Goal: Task Accomplishment & Management: Use online tool/utility

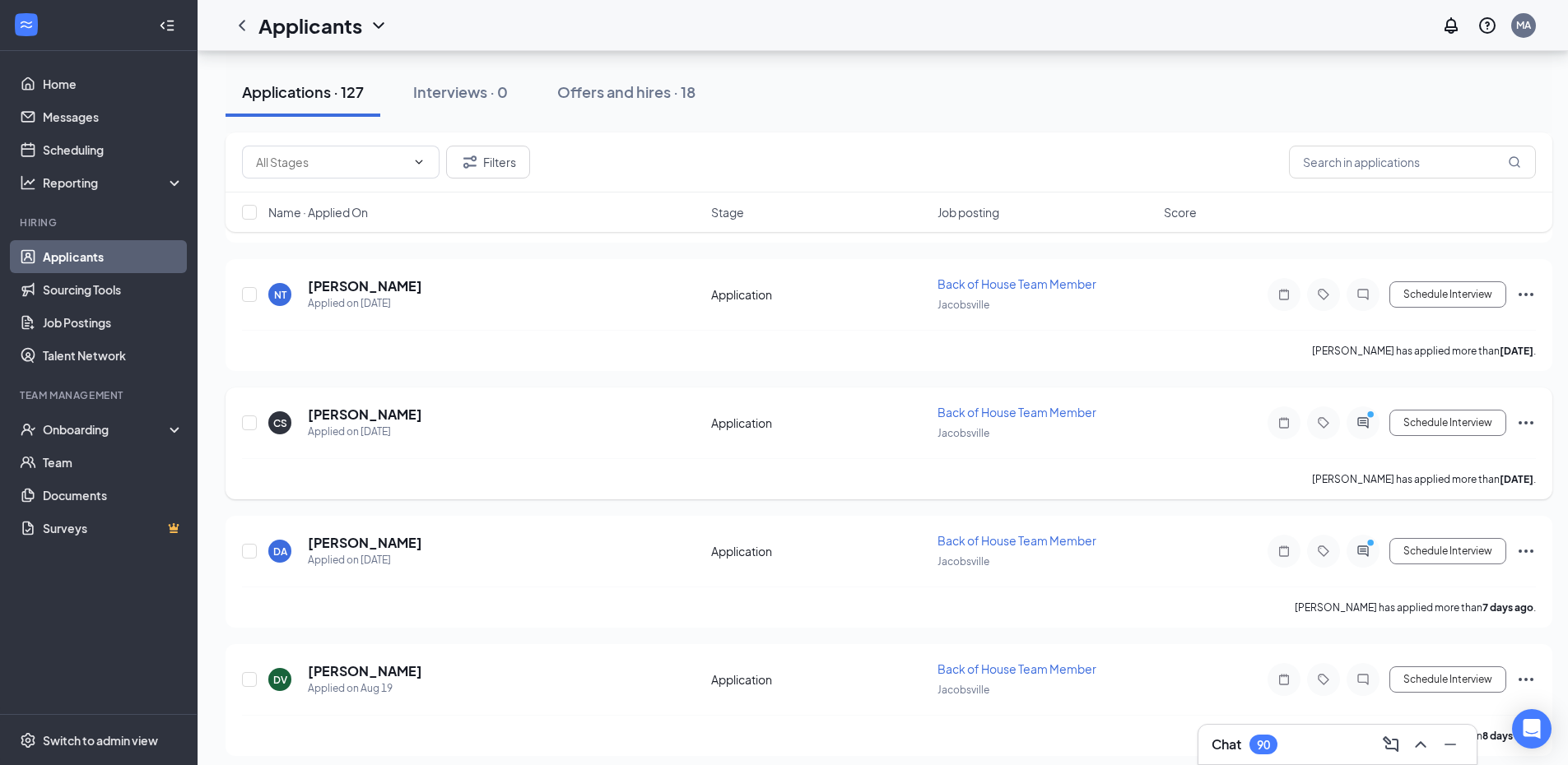
scroll to position [1069, 0]
click at [468, 89] on div "Interviews · 0" at bounding box center [460, 92] width 95 height 21
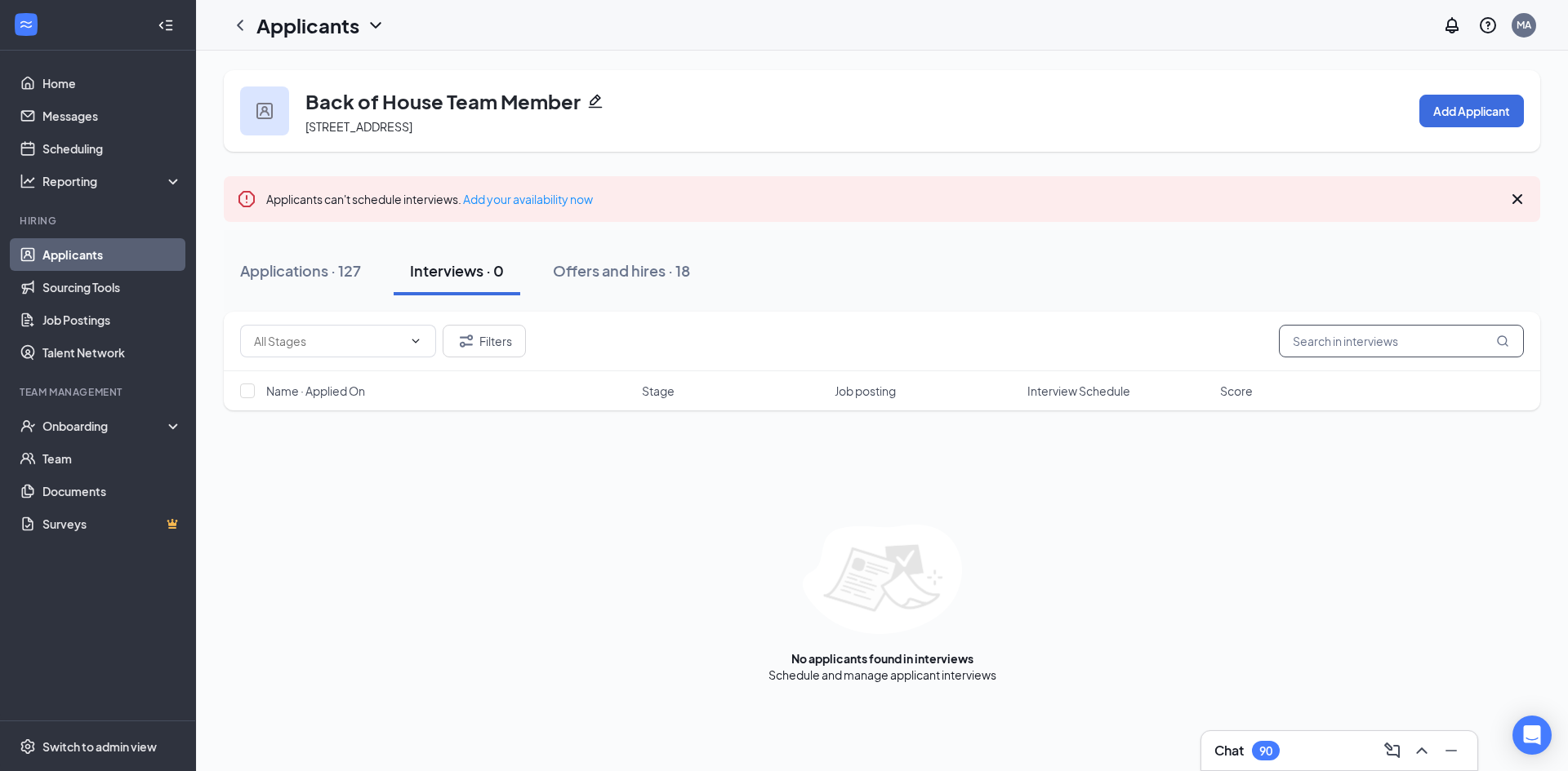
click at [1389, 342] on input "text" at bounding box center [1401, 342] width 245 height 33
type input "ro"
click at [649, 267] on div "Offers and hires · 4 / 18" at bounding box center [690, 271] width 160 height 21
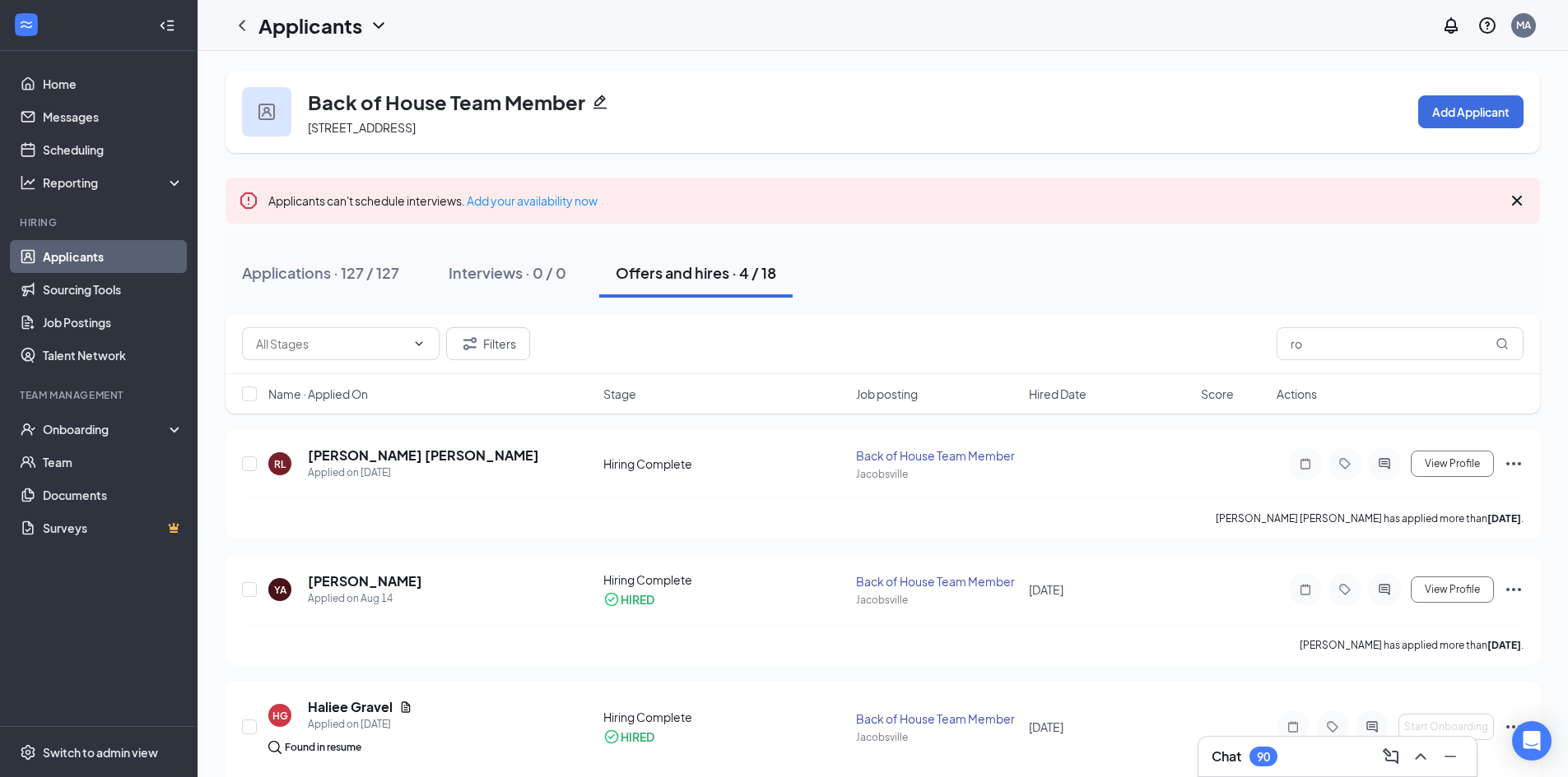
click at [711, 277] on div "Offers and hires · 4 / 18" at bounding box center [696, 273] width 161 height 21
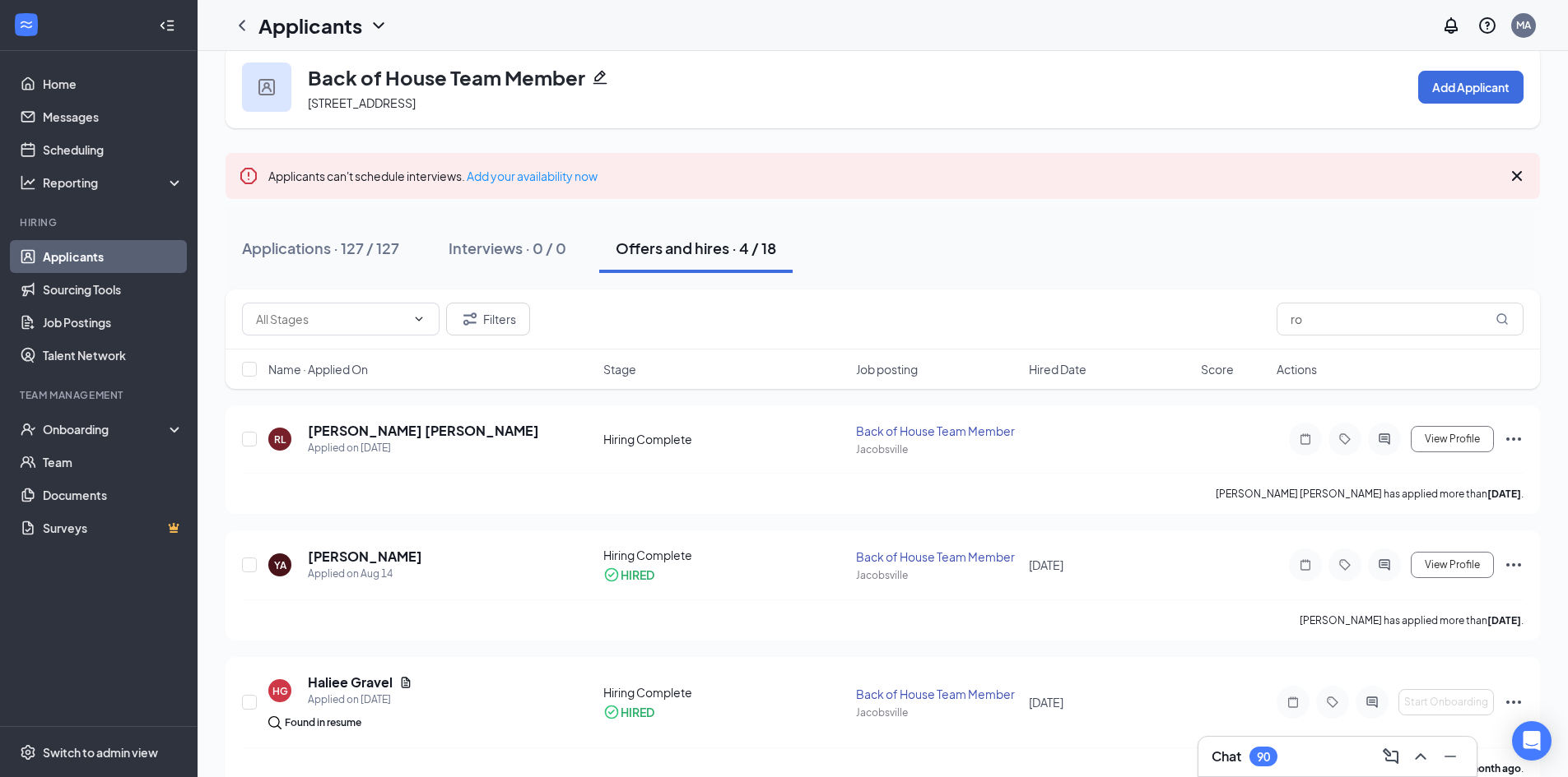
scroll to position [204, 0]
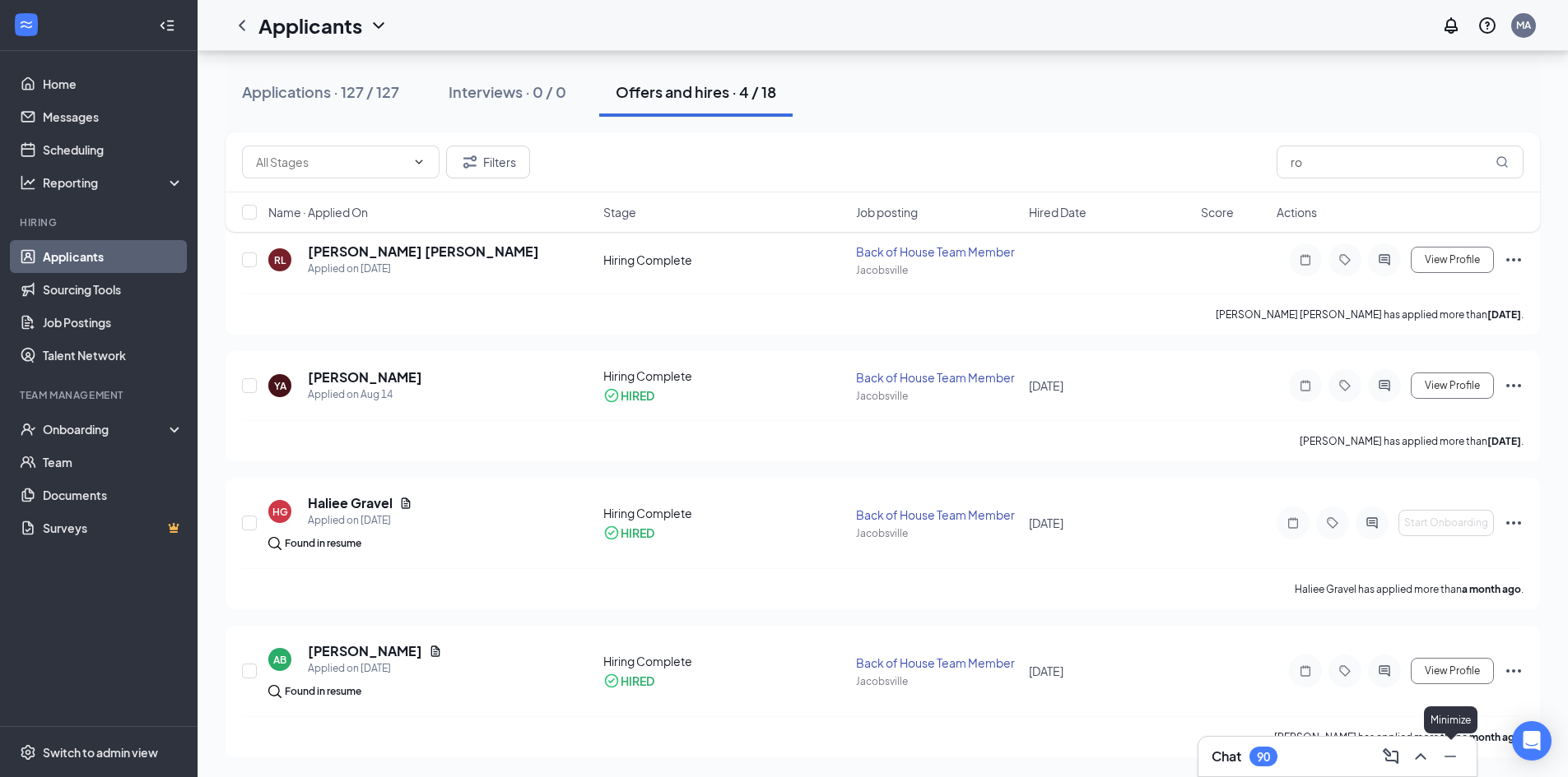
click at [1446, 760] on icon "Minimize" at bounding box center [1450, 756] width 20 height 20
click at [83, 253] on link "Applicants" at bounding box center [113, 256] width 141 height 33
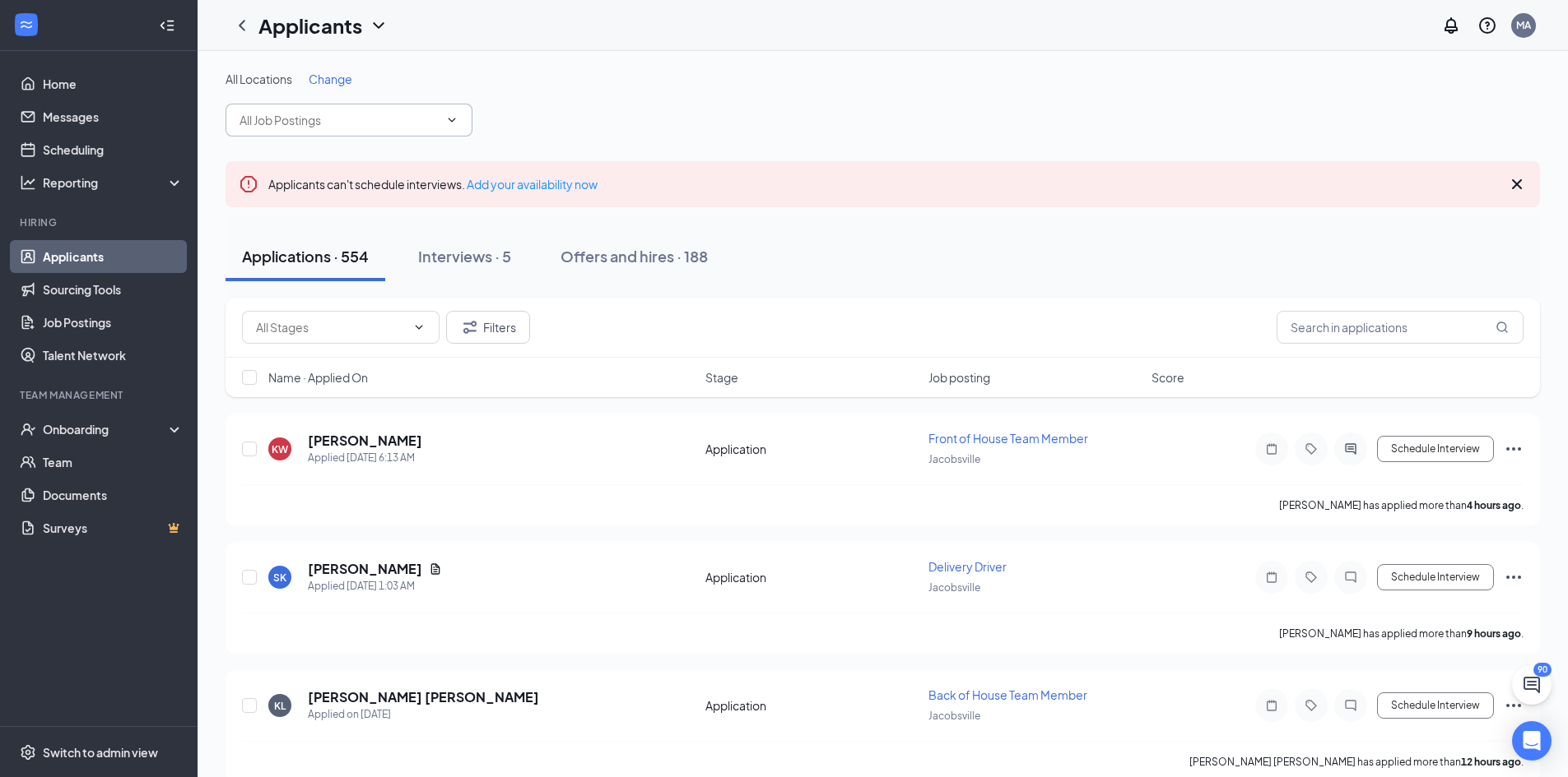
click at [445, 118] on icon "ChevronDown" at bounding box center [451, 120] width 13 height 13
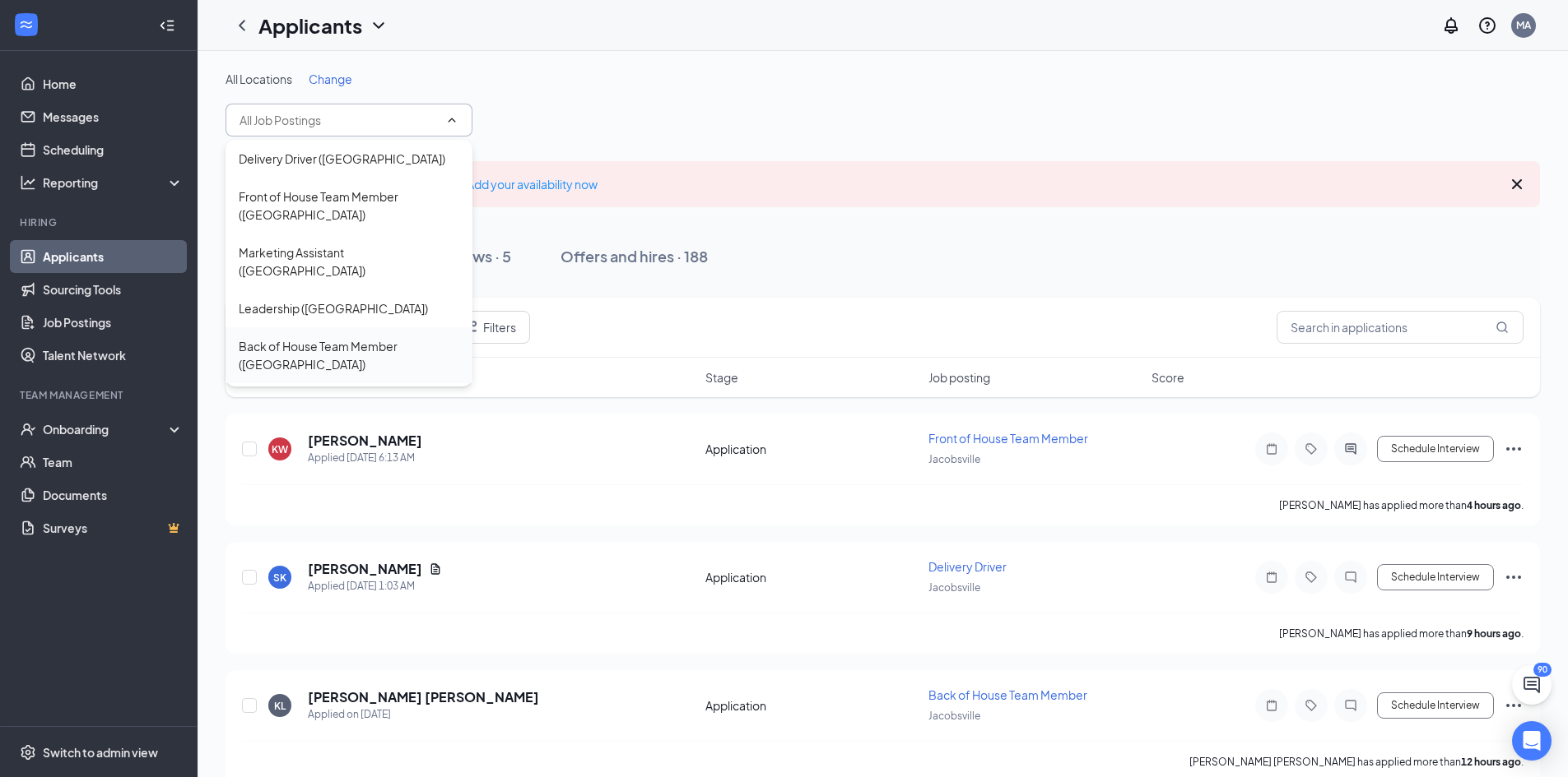
click at [333, 341] on div "Back of House Team Member ([GEOGRAPHIC_DATA])" at bounding box center [349, 355] width 221 height 37
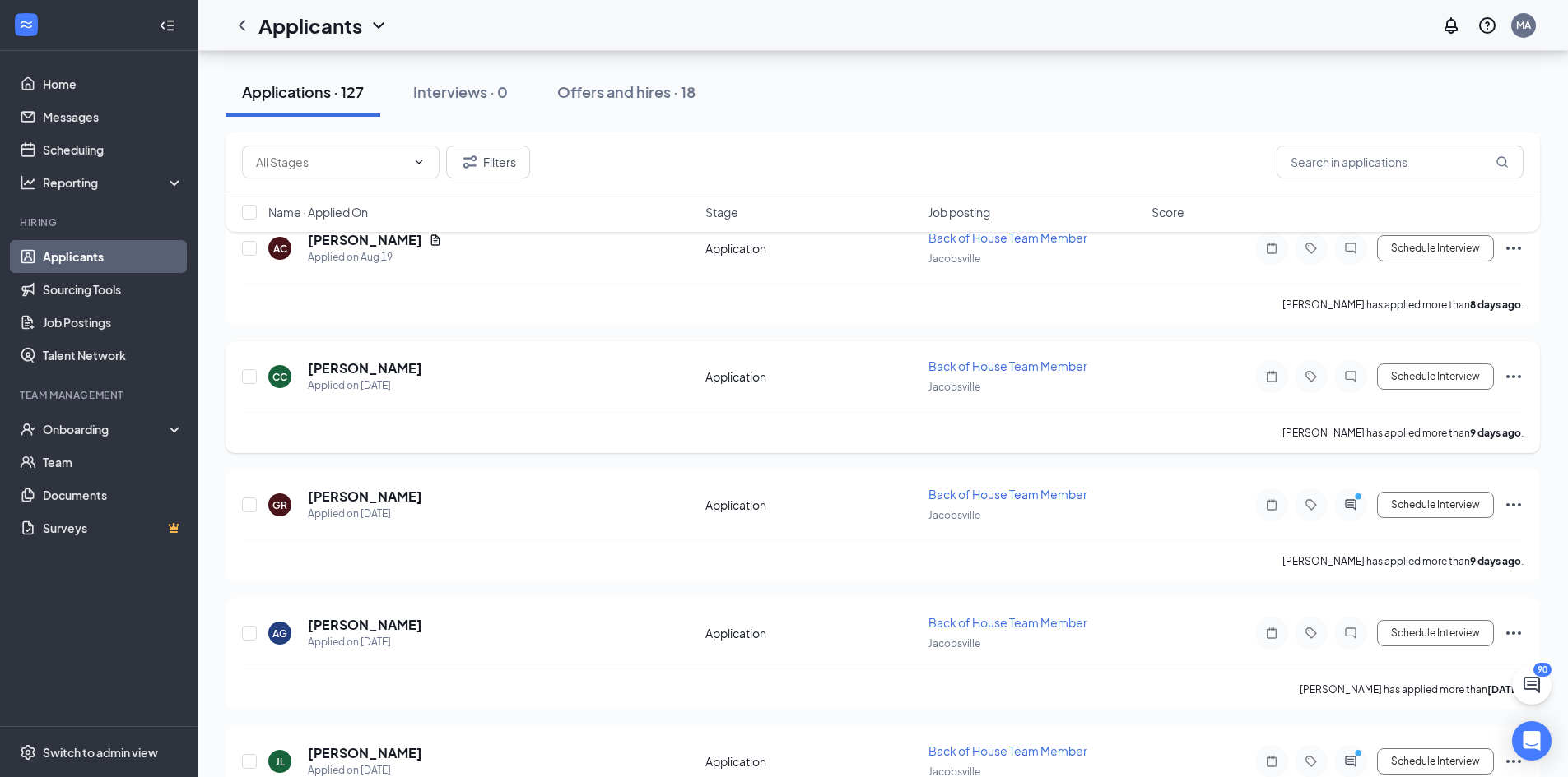
scroll to position [1645, 0]
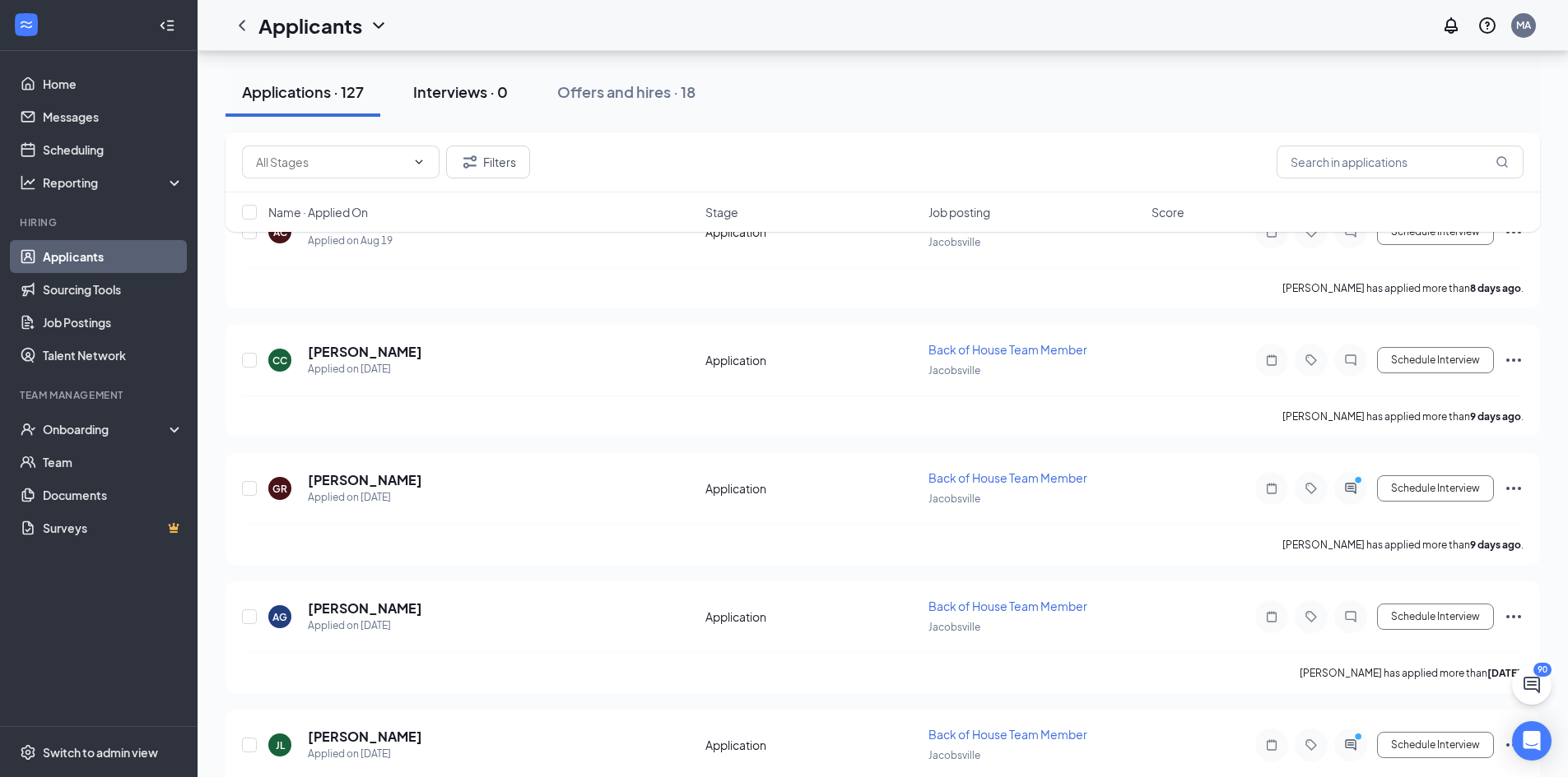
click at [483, 98] on div "Interviews · 0" at bounding box center [460, 92] width 95 height 21
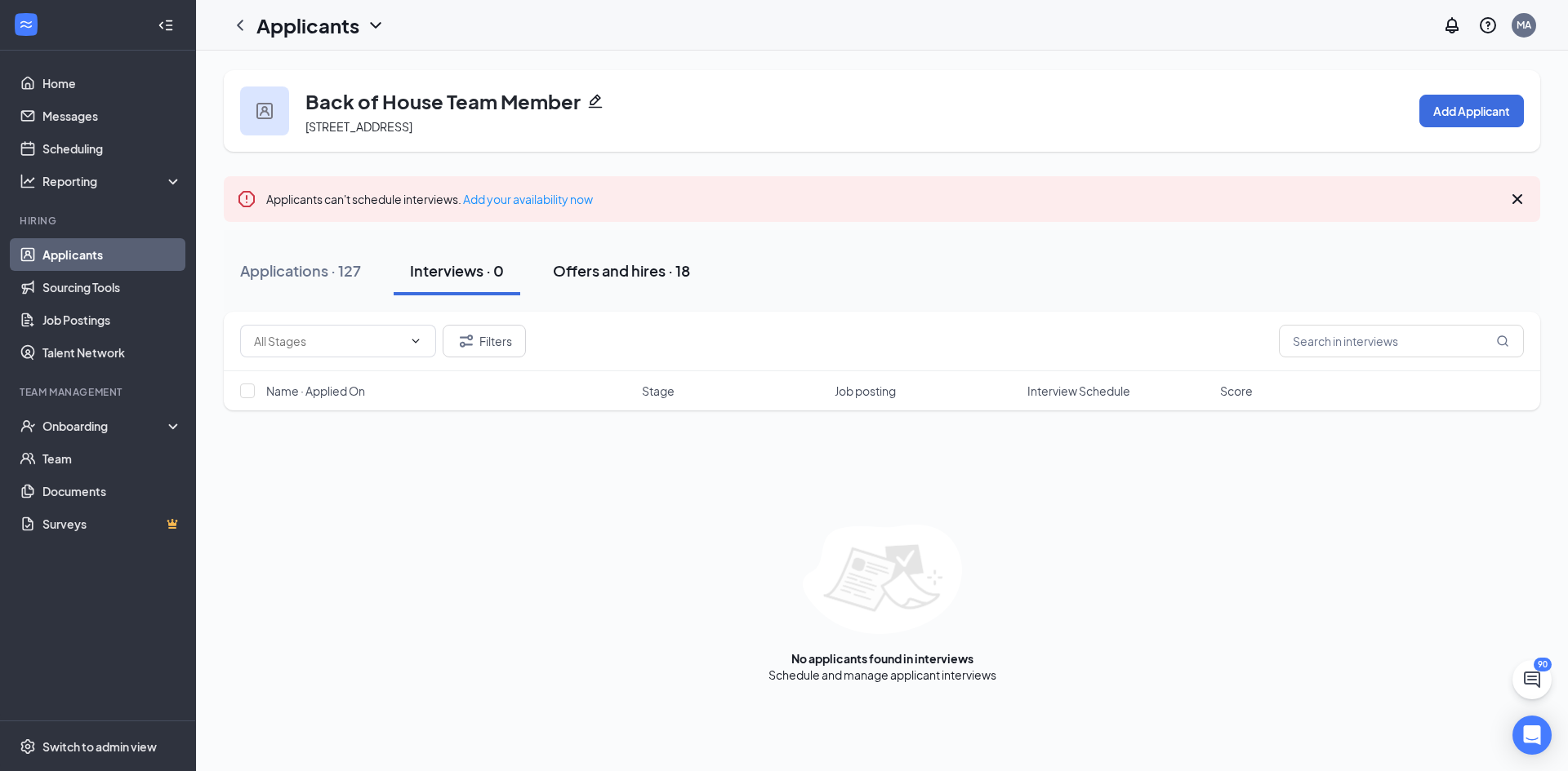
click at [627, 272] on div "Offers and hires · 18" at bounding box center [621, 271] width 137 height 21
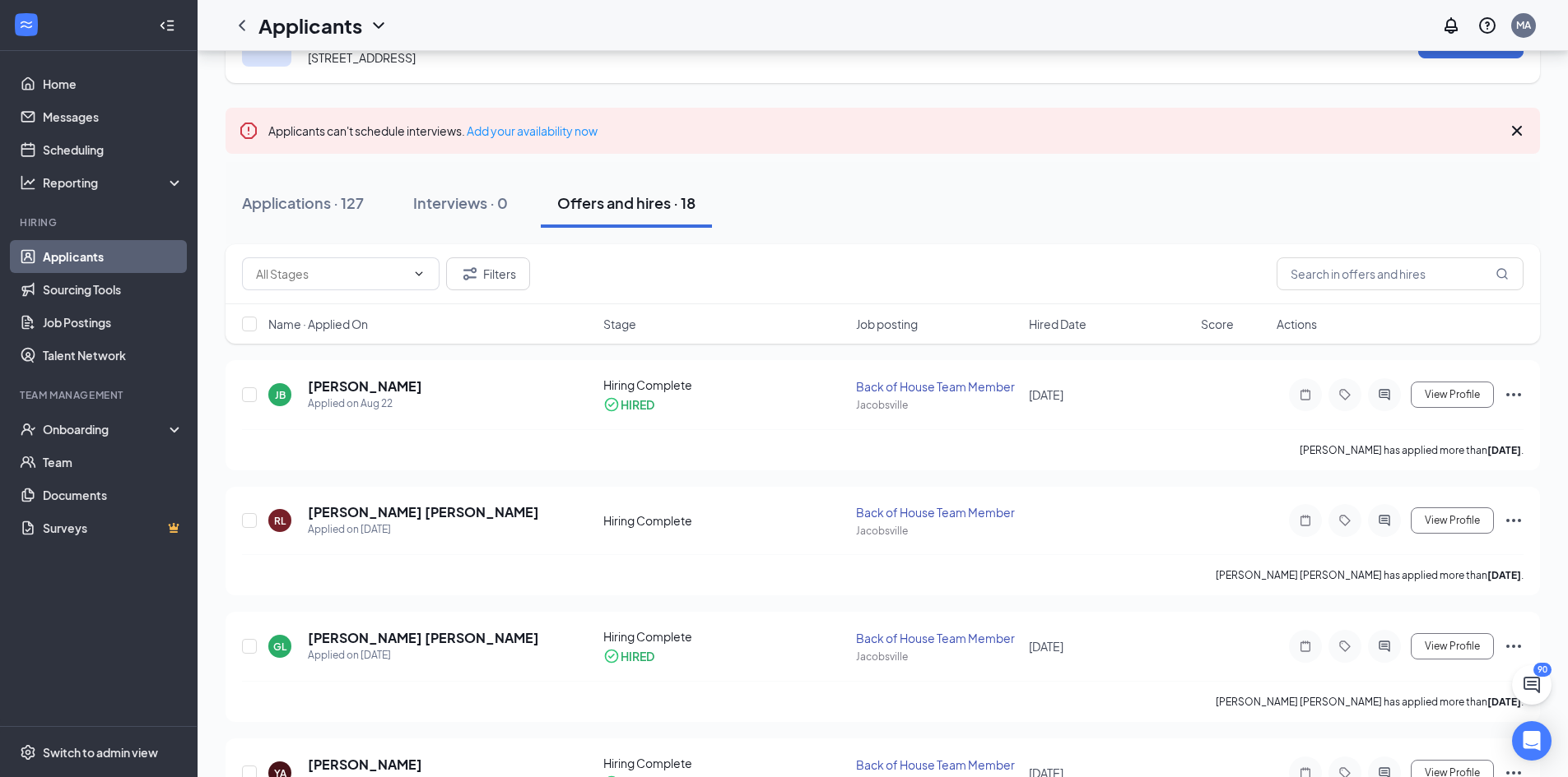
scroll to position [43, 0]
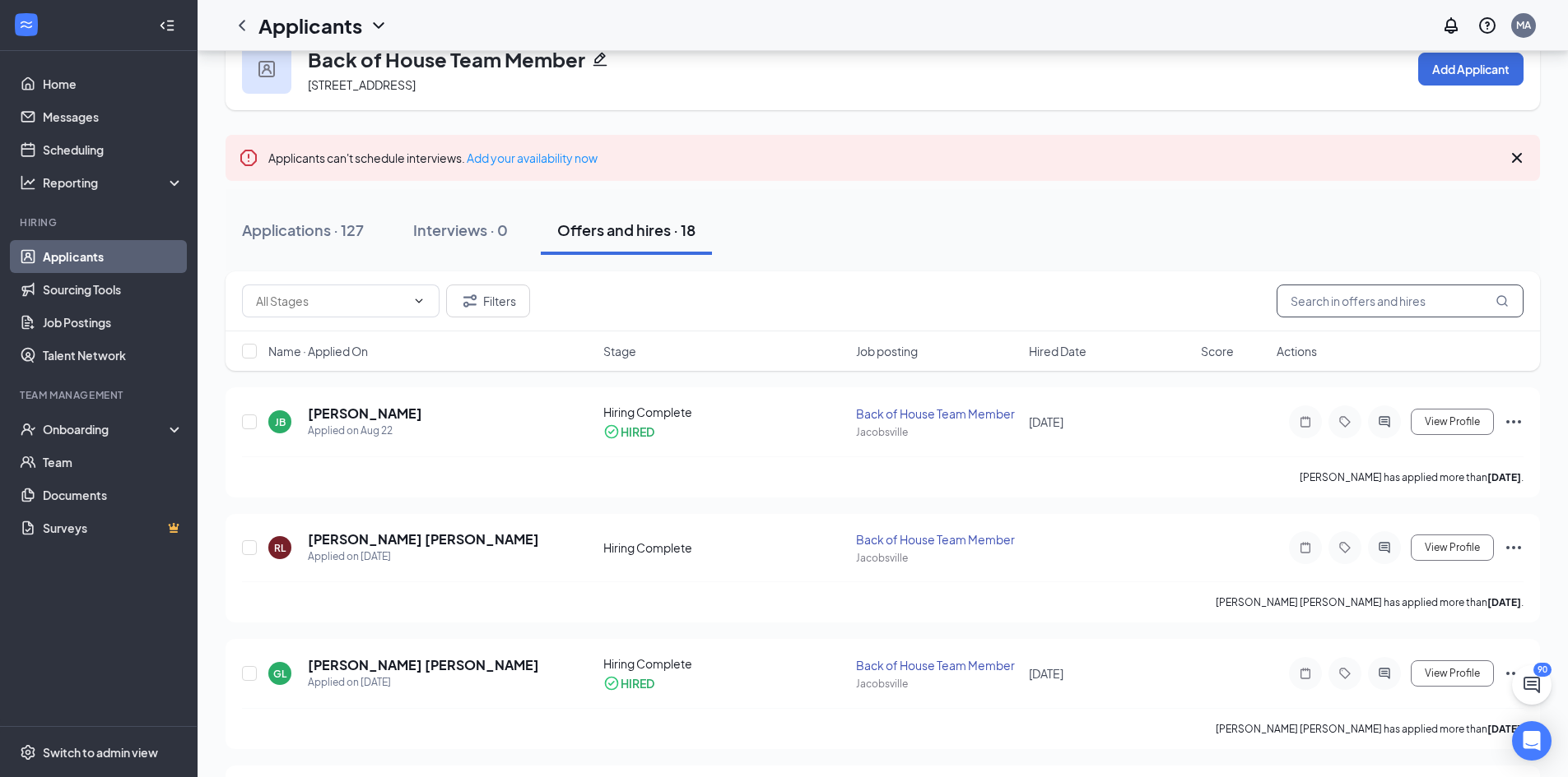
click at [1374, 302] on input "text" at bounding box center [1400, 301] width 247 height 33
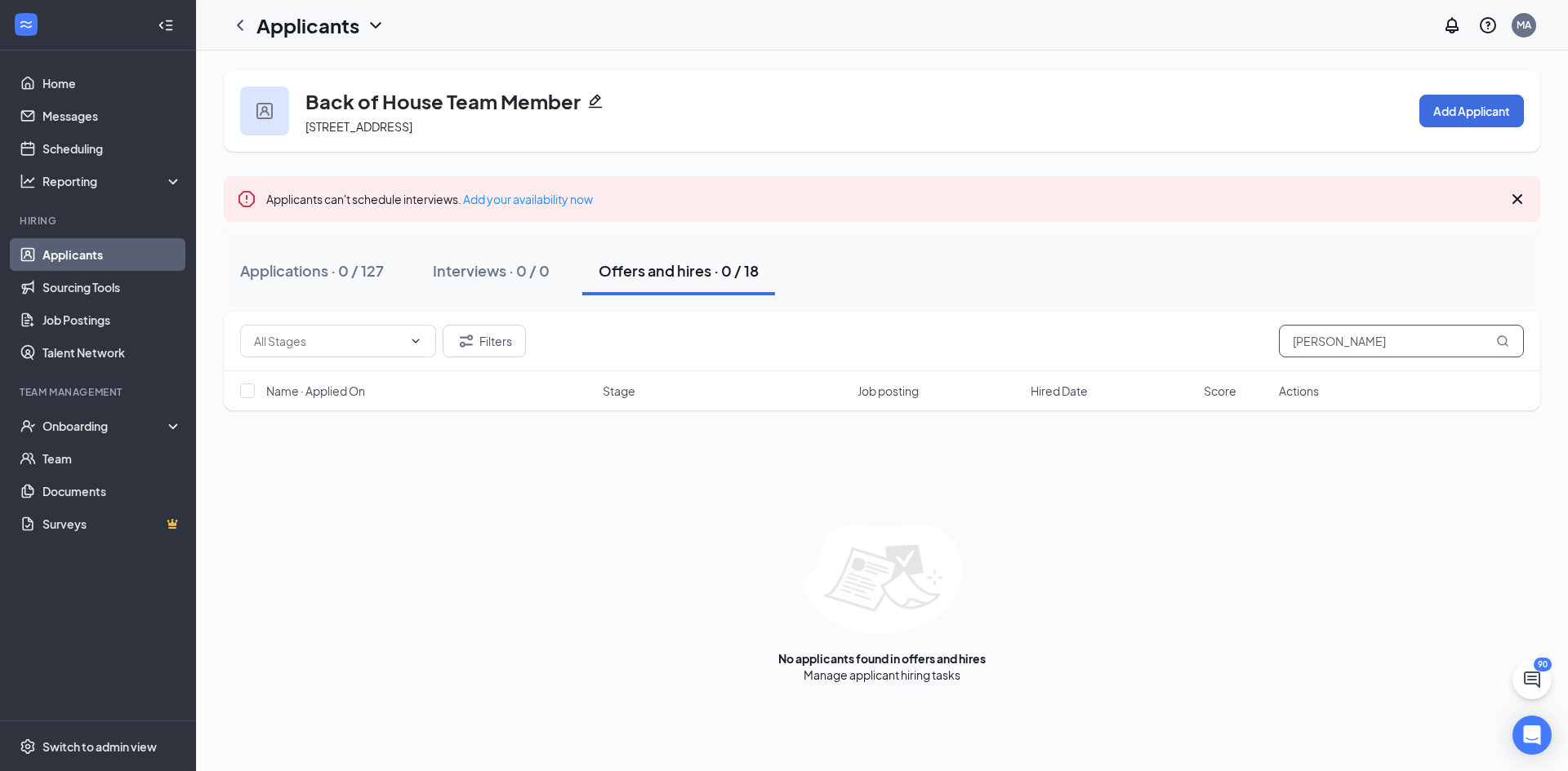
type input "[PERSON_NAME]"
click at [72, 248] on link "Applicants" at bounding box center [112, 254] width 140 height 33
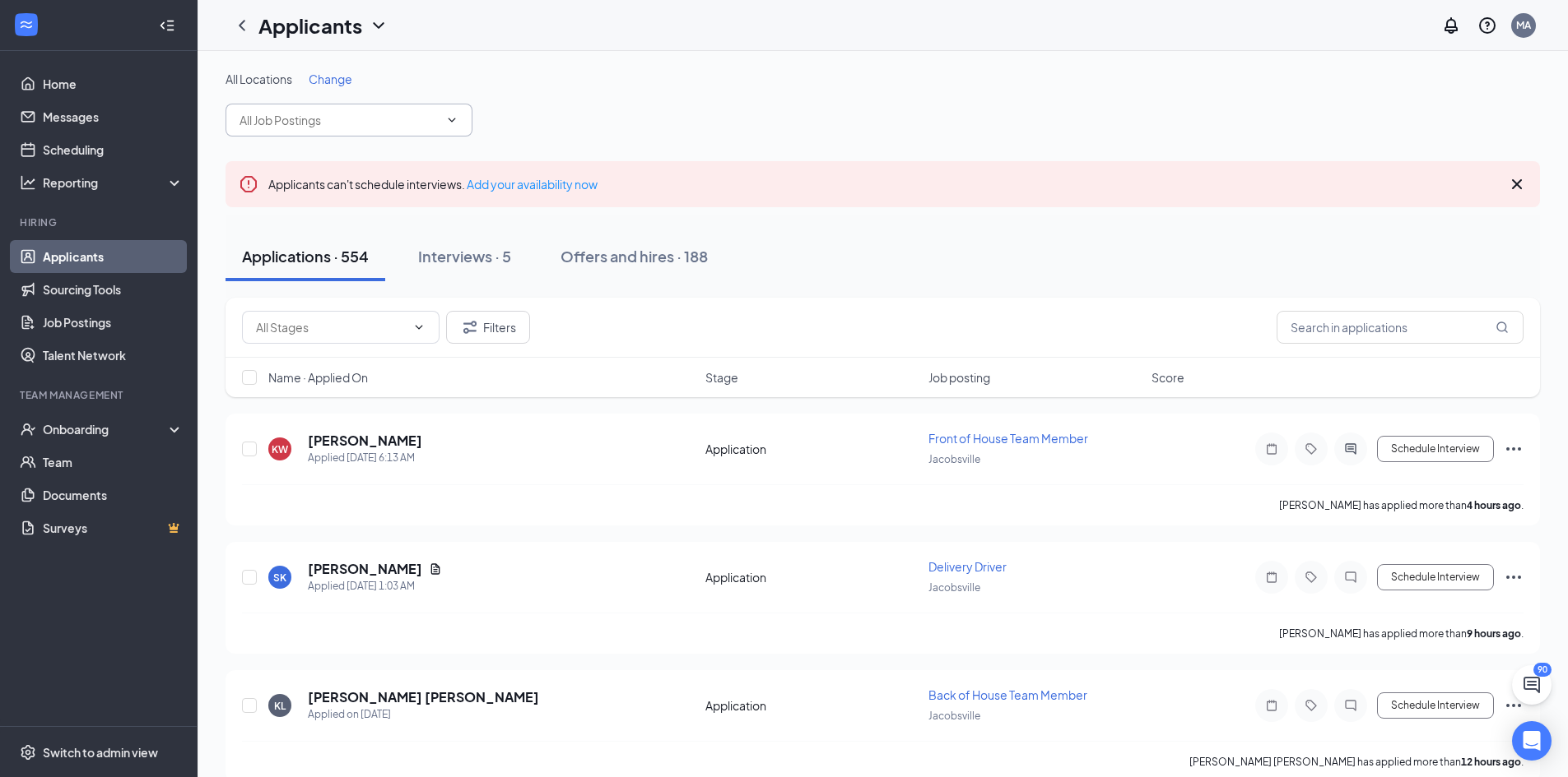
click at [424, 117] on input "text" at bounding box center [338, 120] width 199 height 18
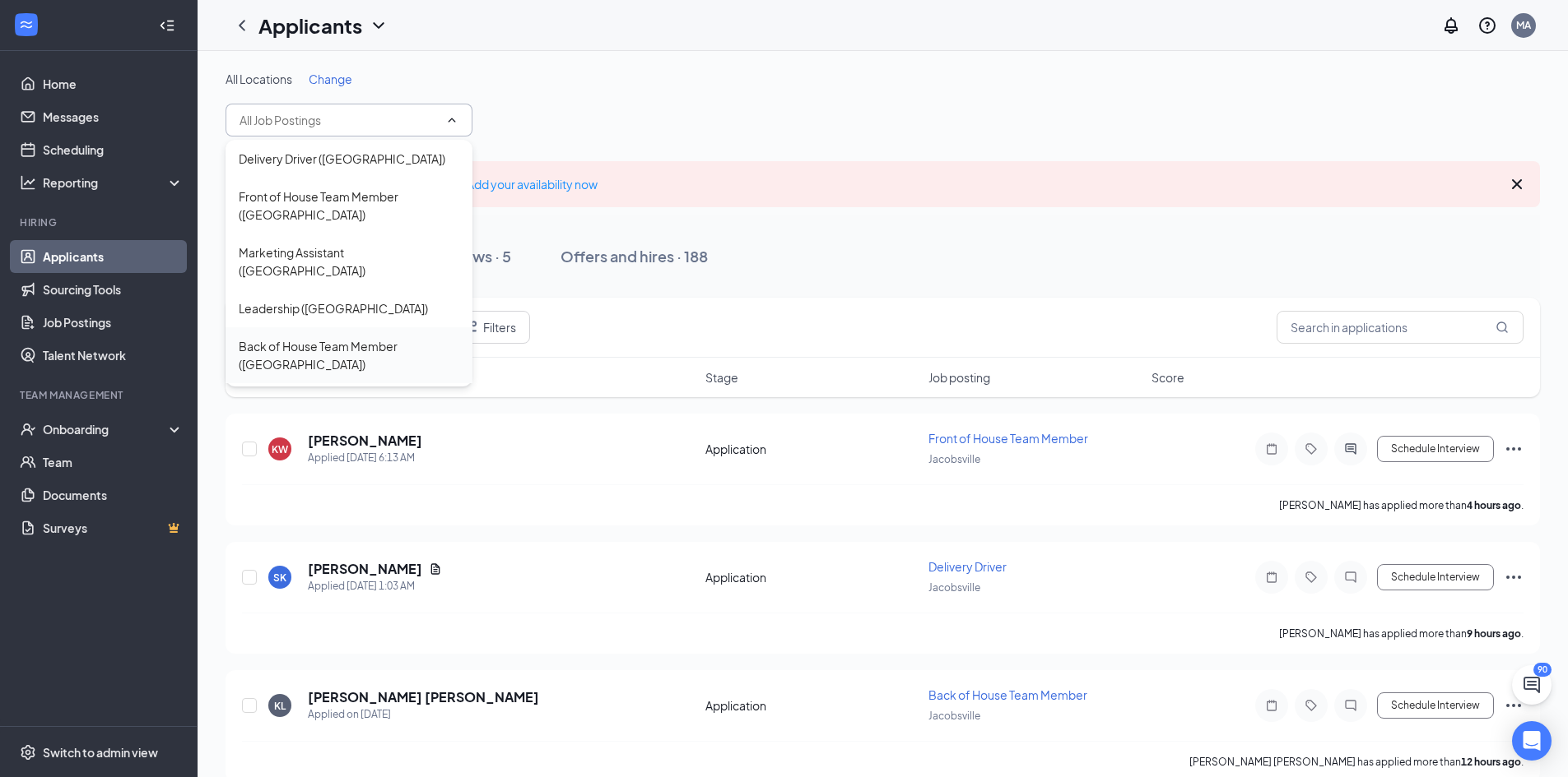
scroll to position [329, 0]
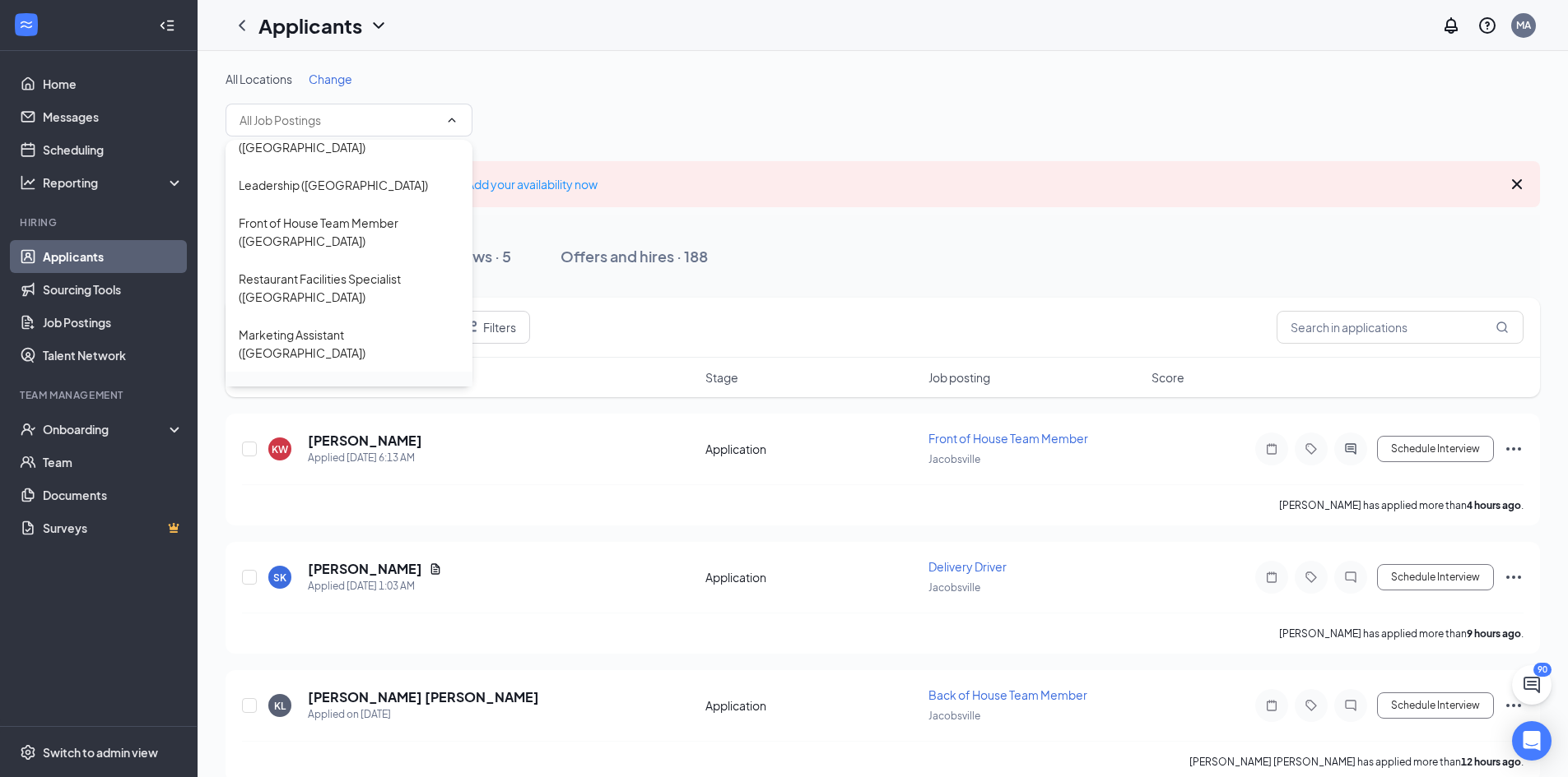
click at [304, 382] on div "Back of House Team Member ([GEOGRAPHIC_DATA])" at bounding box center [349, 400] width 221 height 37
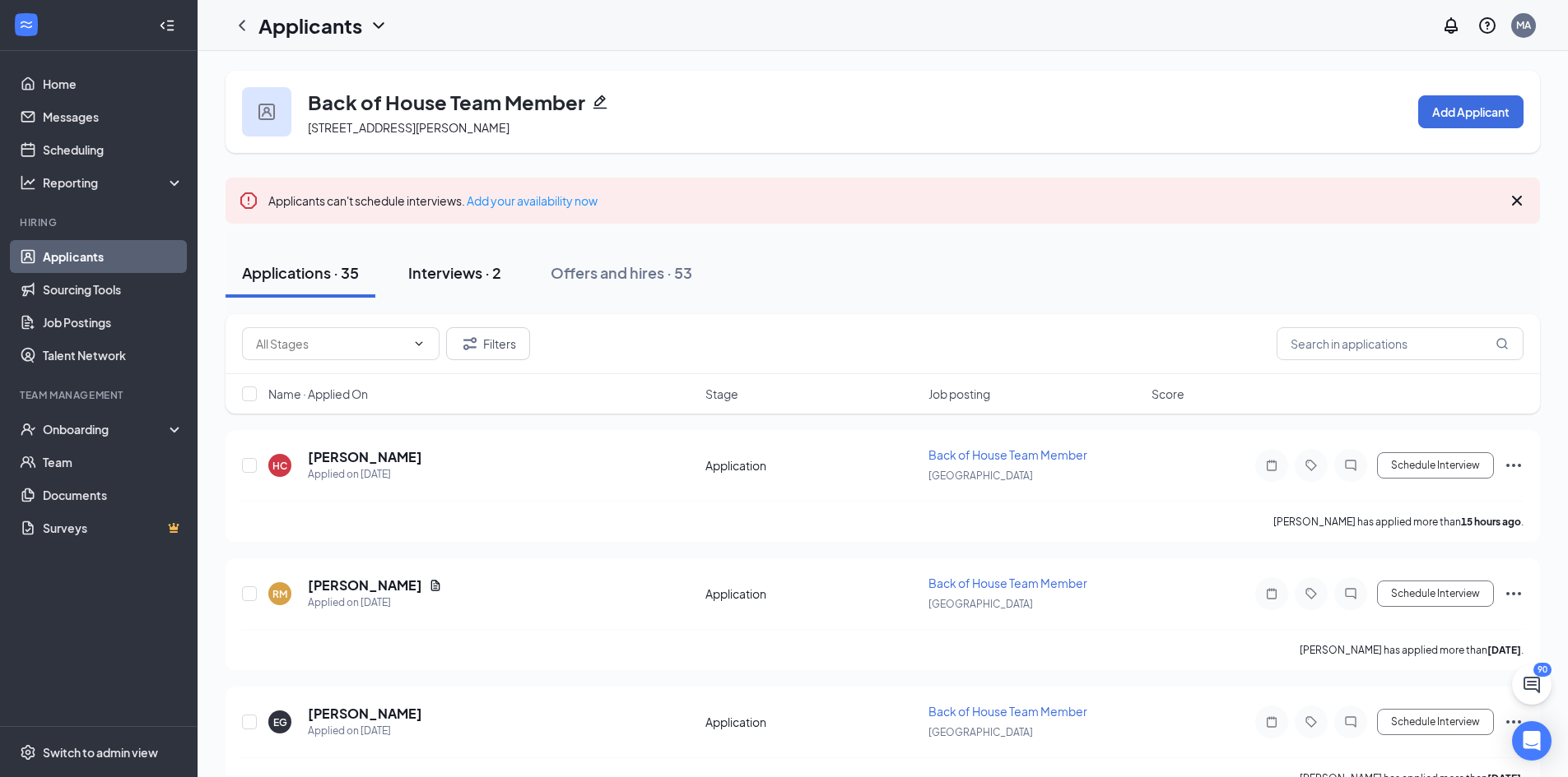
click at [431, 276] on div "Interviews · 2" at bounding box center [454, 273] width 93 height 21
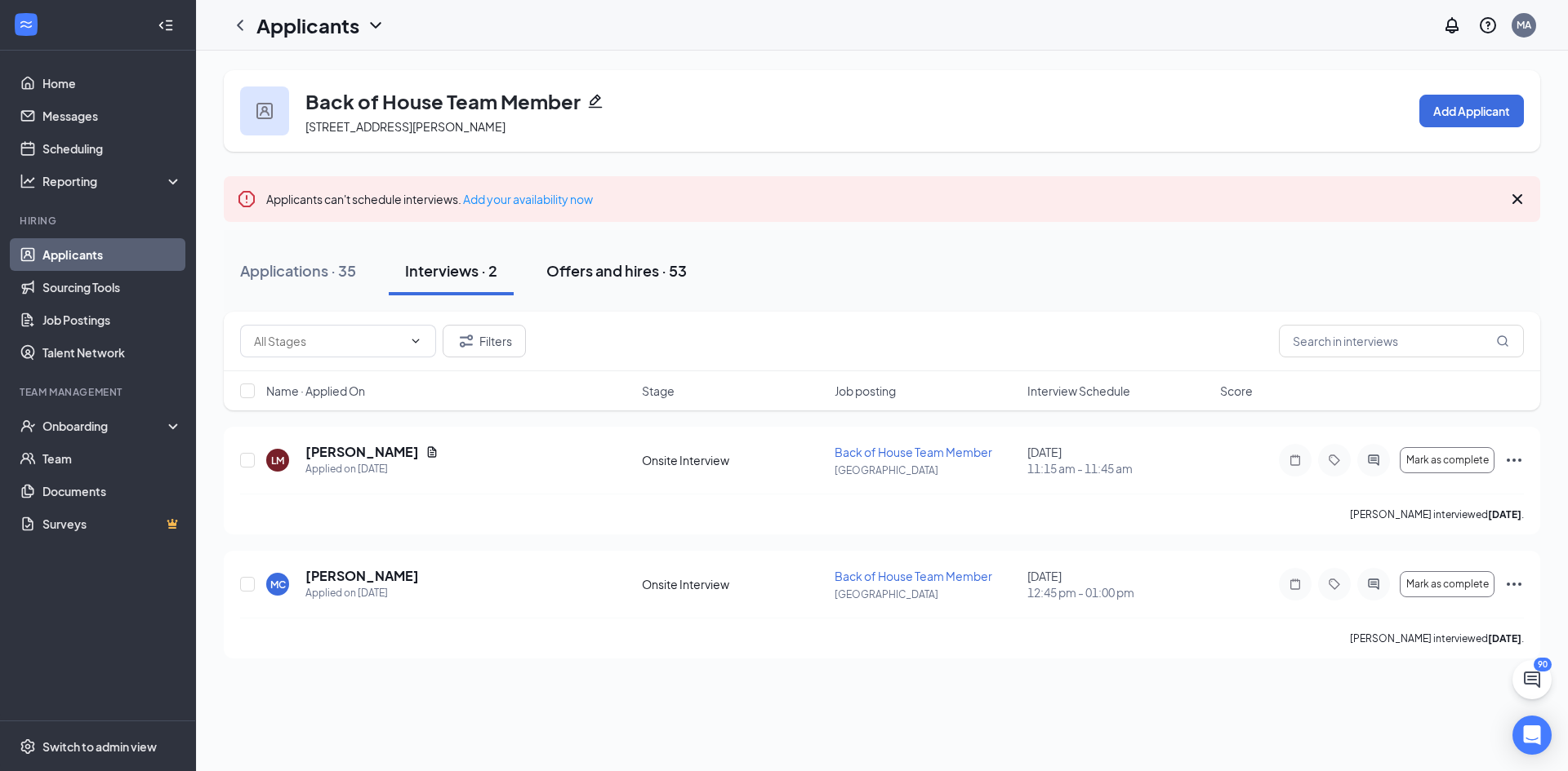
click at [566, 280] on div "Offers and hires · 53" at bounding box center [616, 271] width 141 height 21
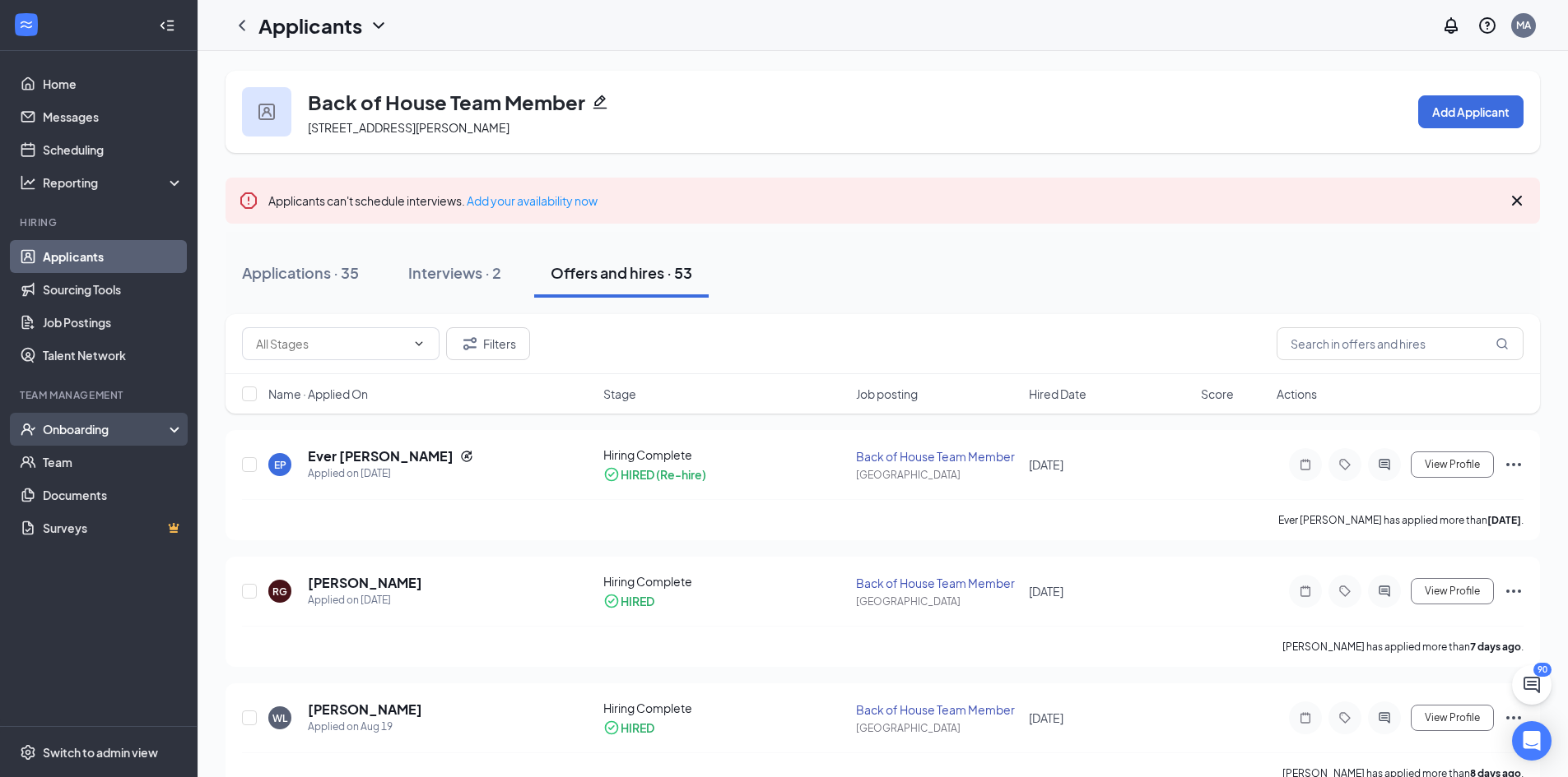
click at [67, 432] on div "Onboarding" at bounding box center [106, 429] width 127 height 17
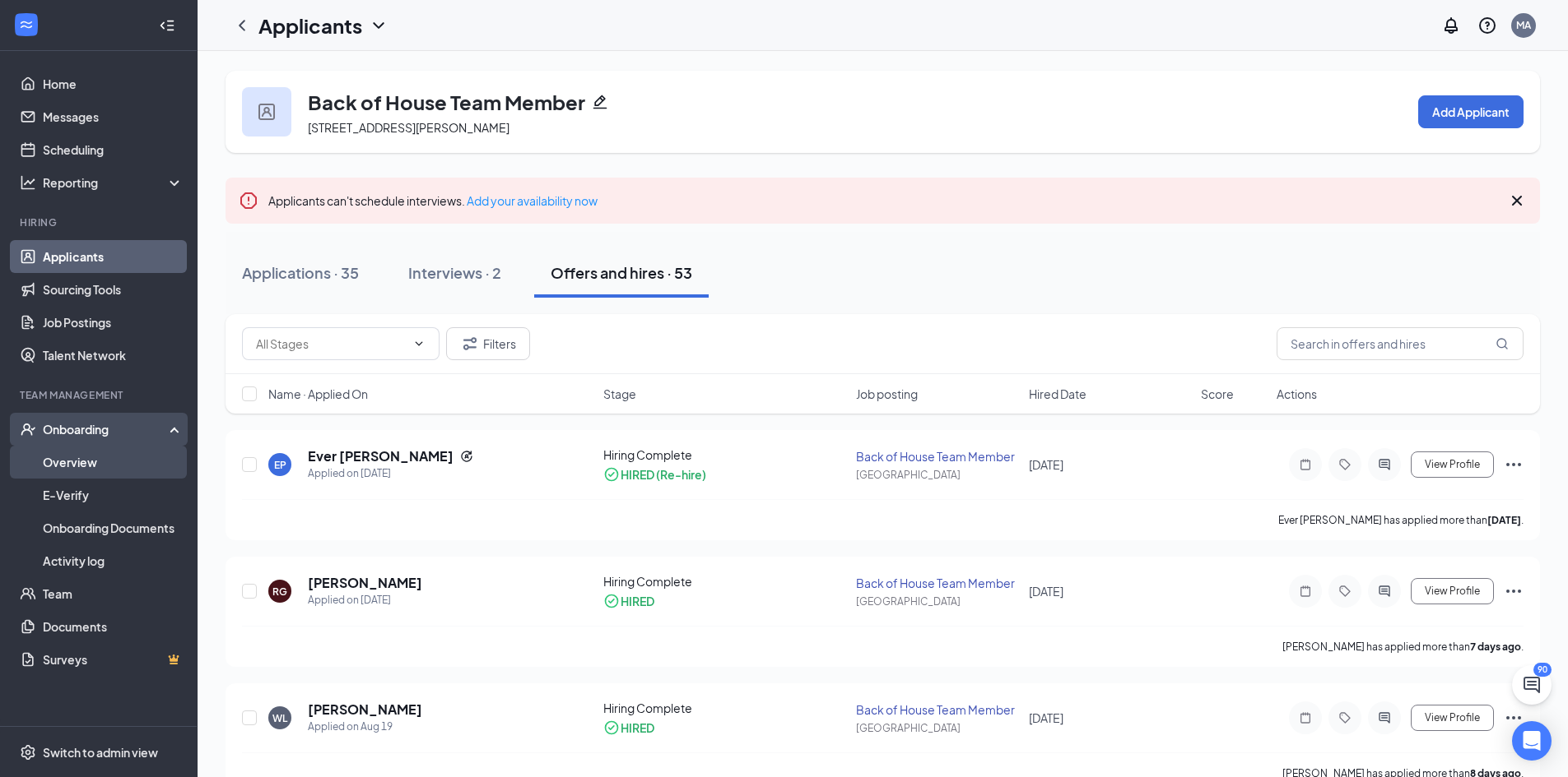
click at [91, 459] on link "Overview" at bounding box center [113, 462] width 141 height 33
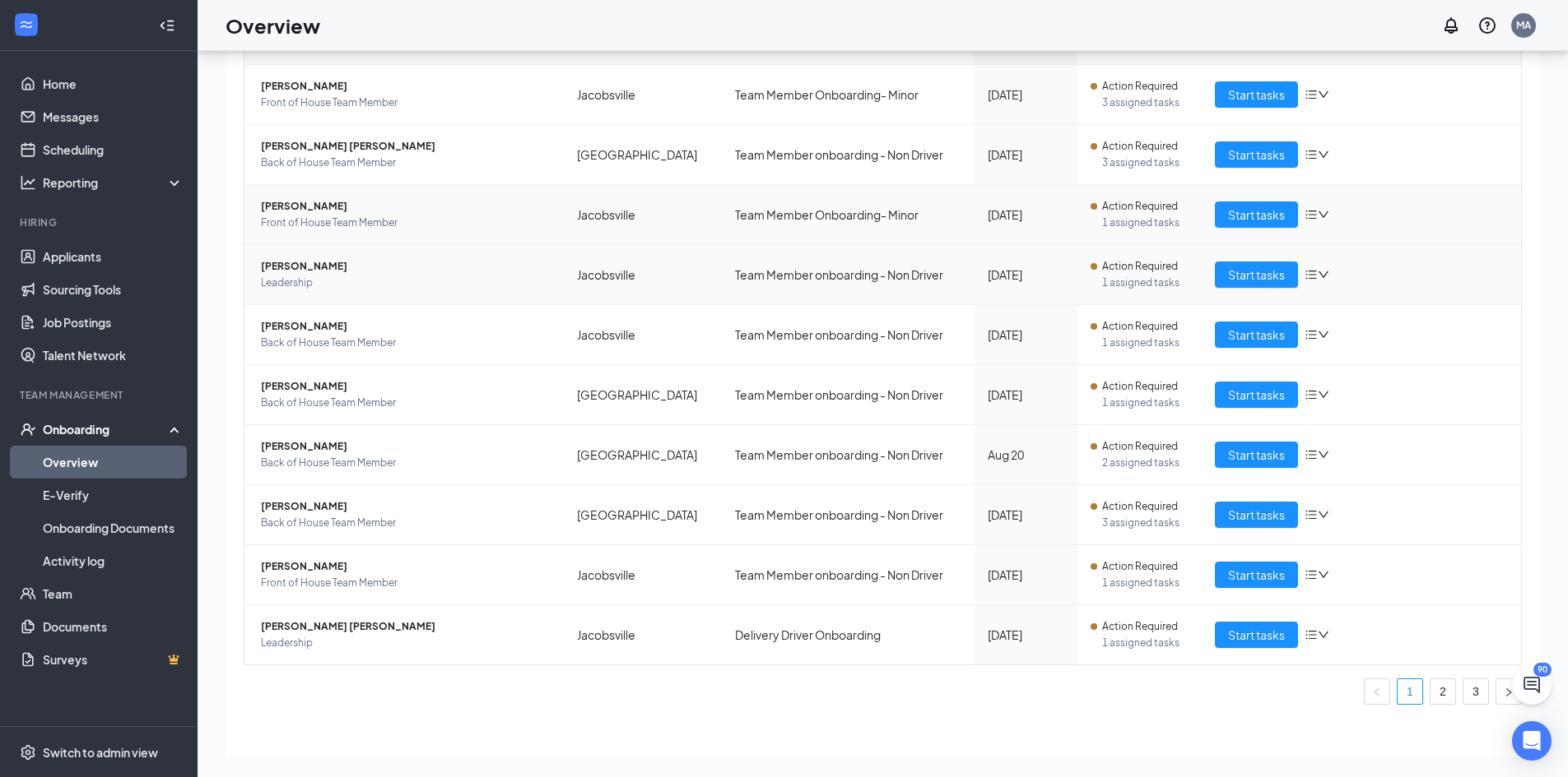
scroll to position [157, 0]
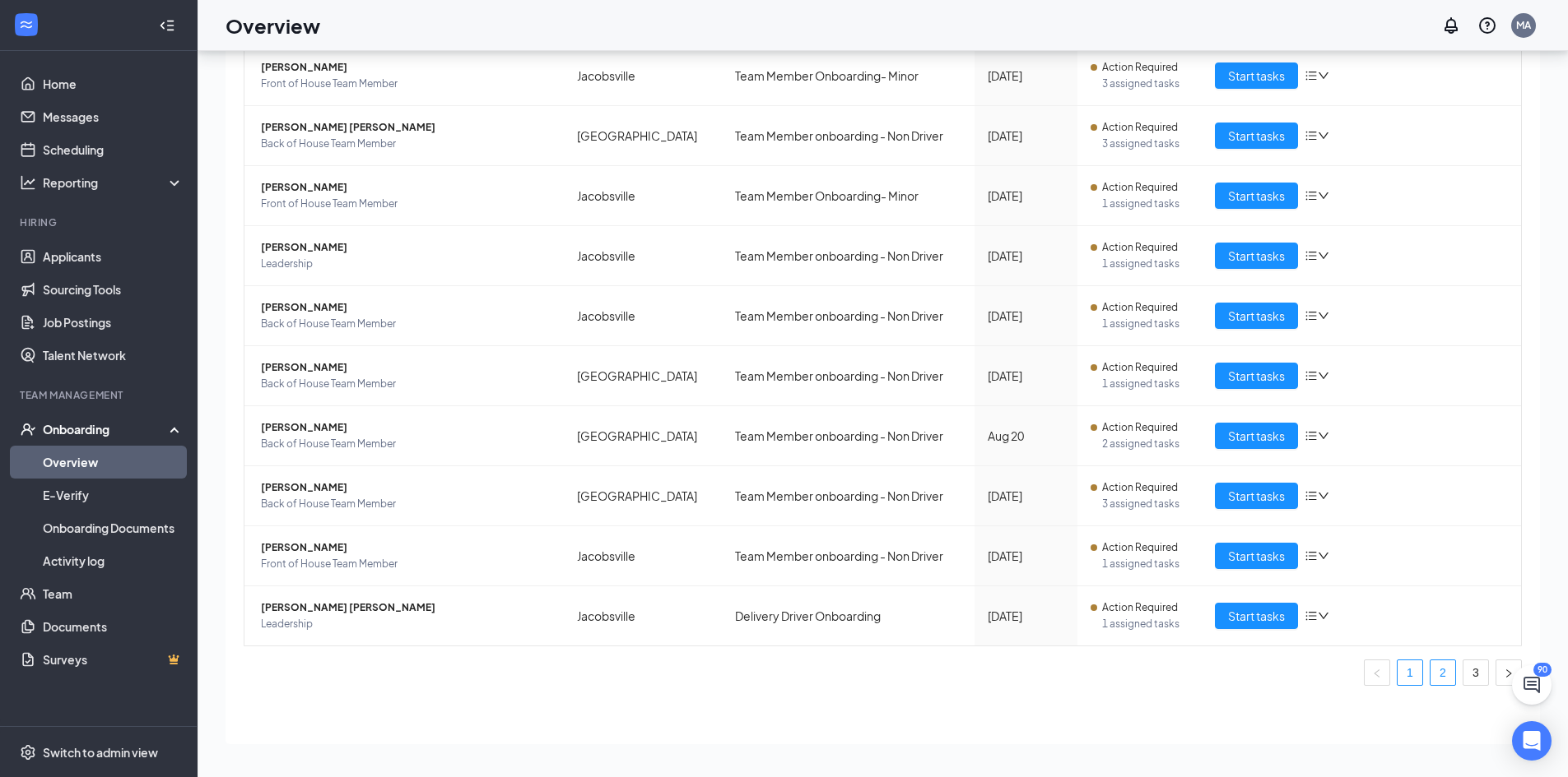
click at [1431, 667] on link "2" at bounding box center [1443, 673] width 24 height 24
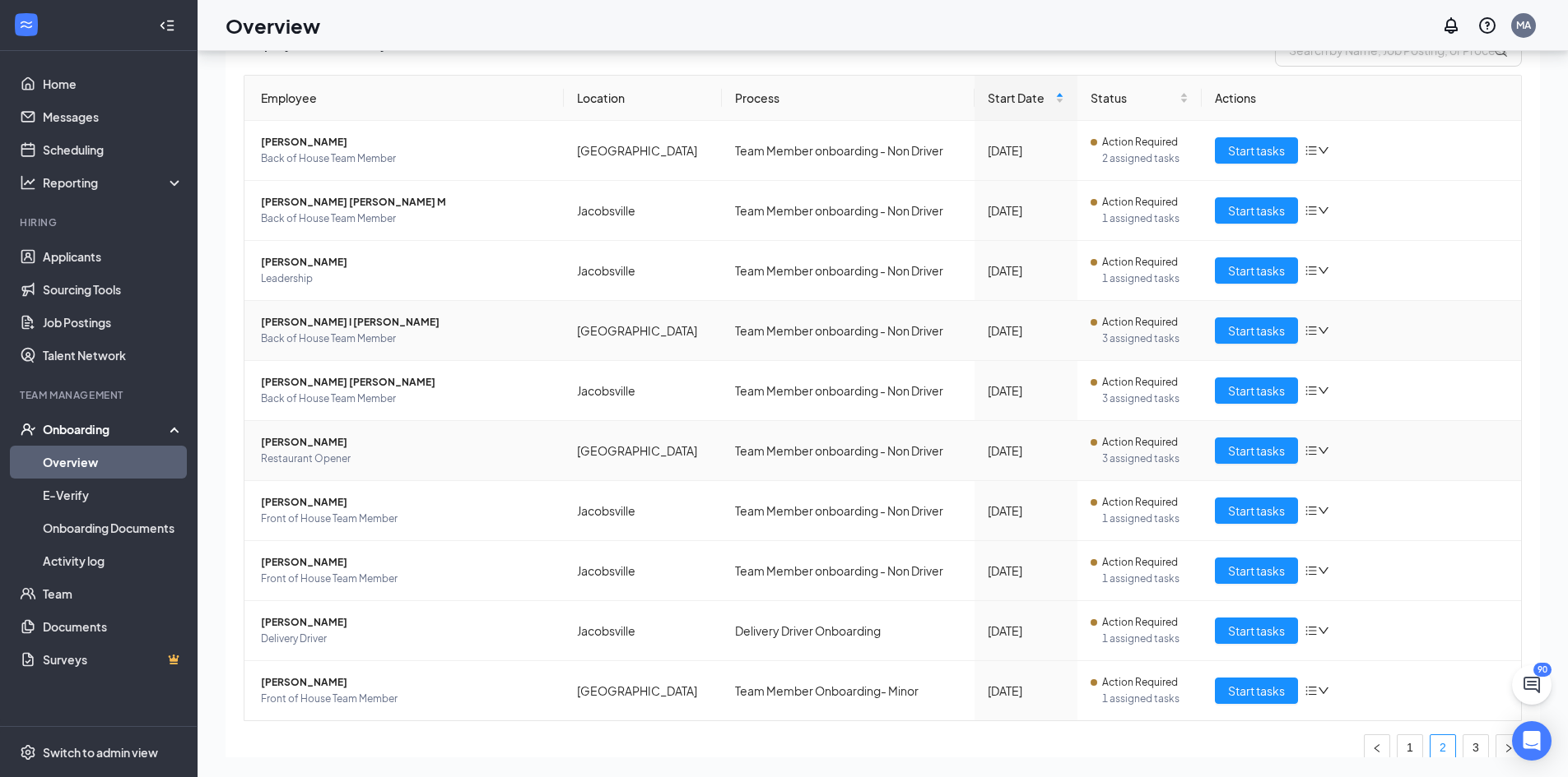
scroll to position [157, 0]
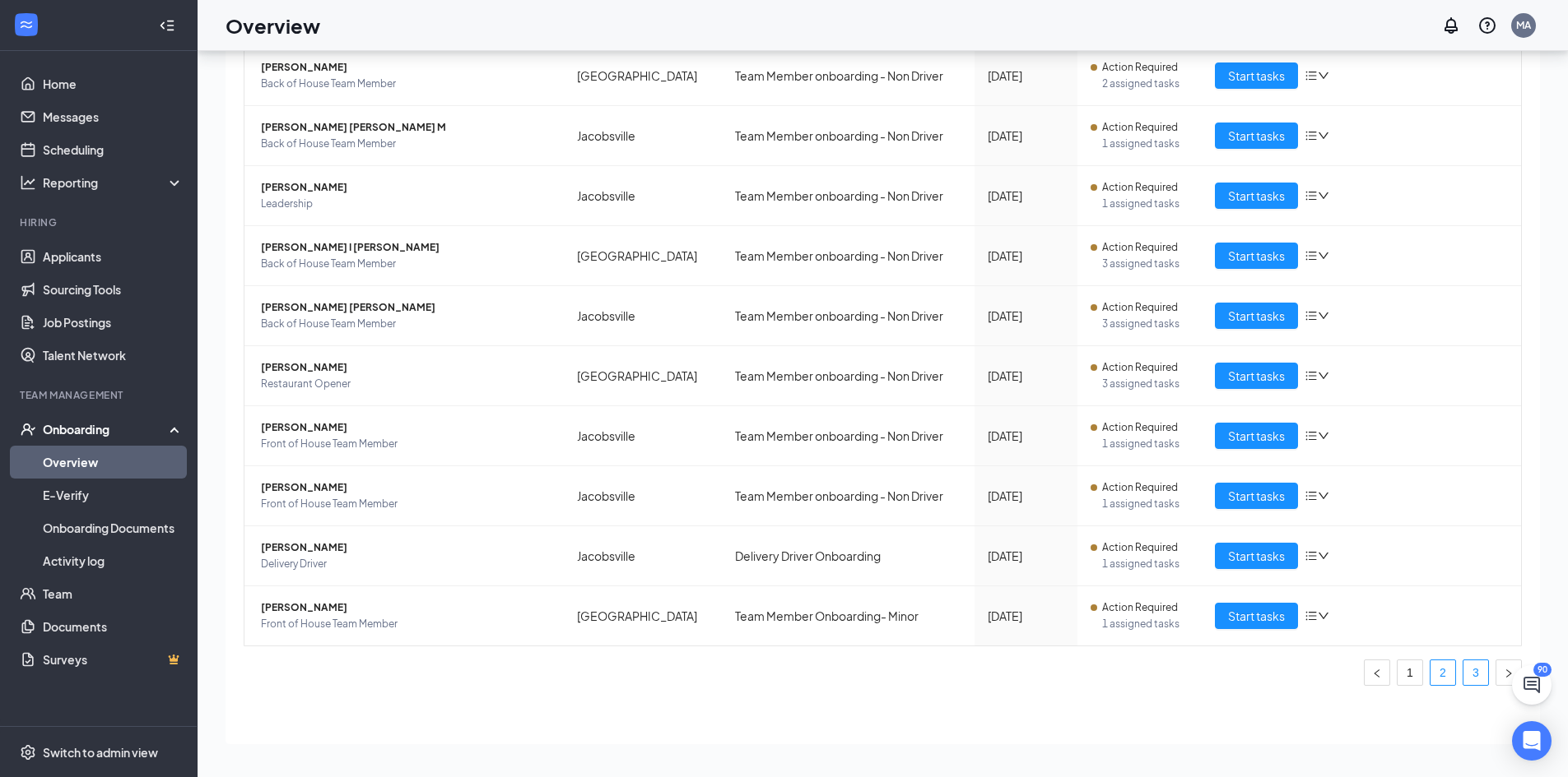
click at [1464, 668] on link "3" at bounding box center [1476, 673] width 24 height 24
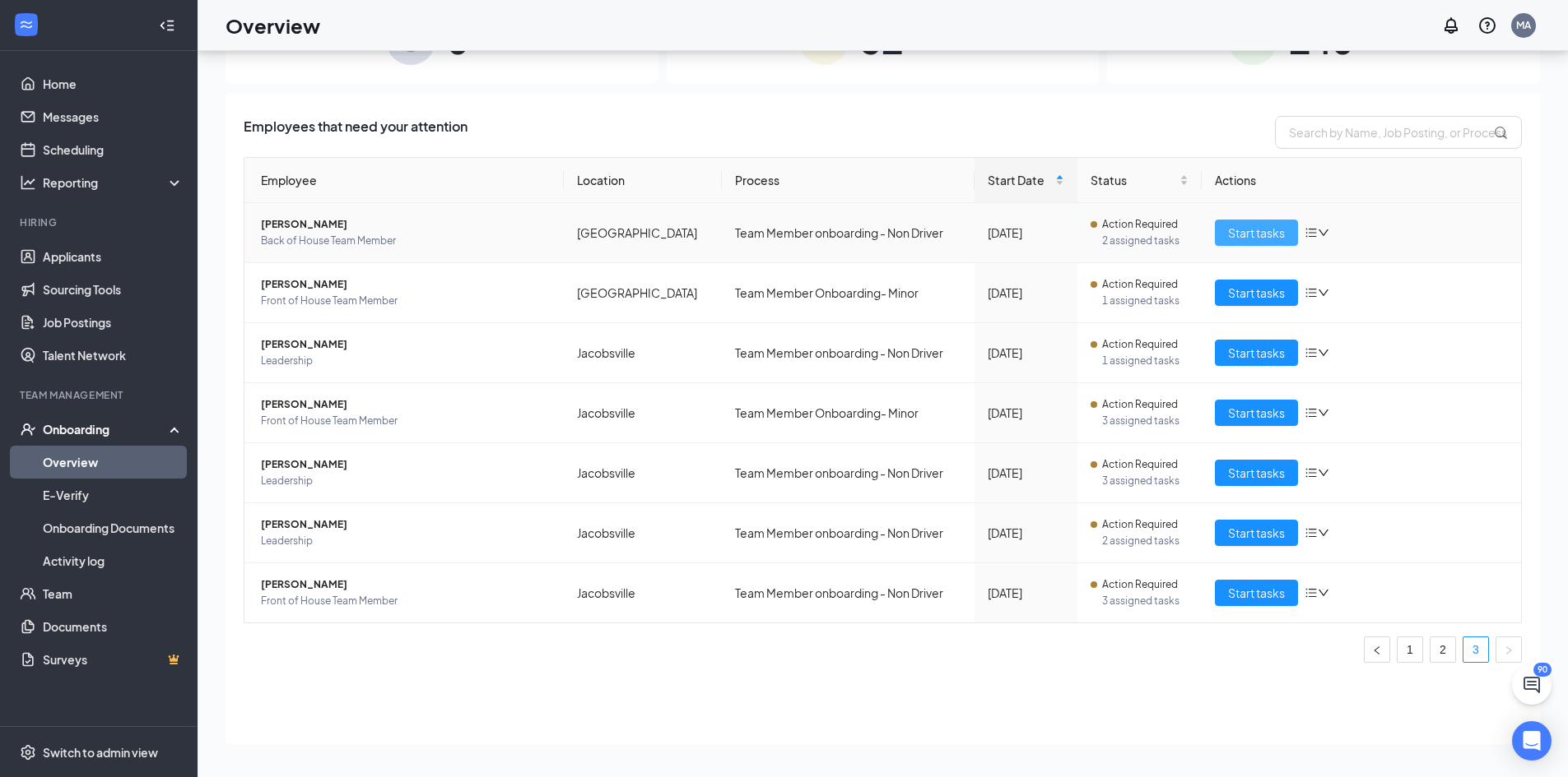
click at [1272, 228] on span "Start tasks" at bounding box center [1256, 232] width 57 height 18
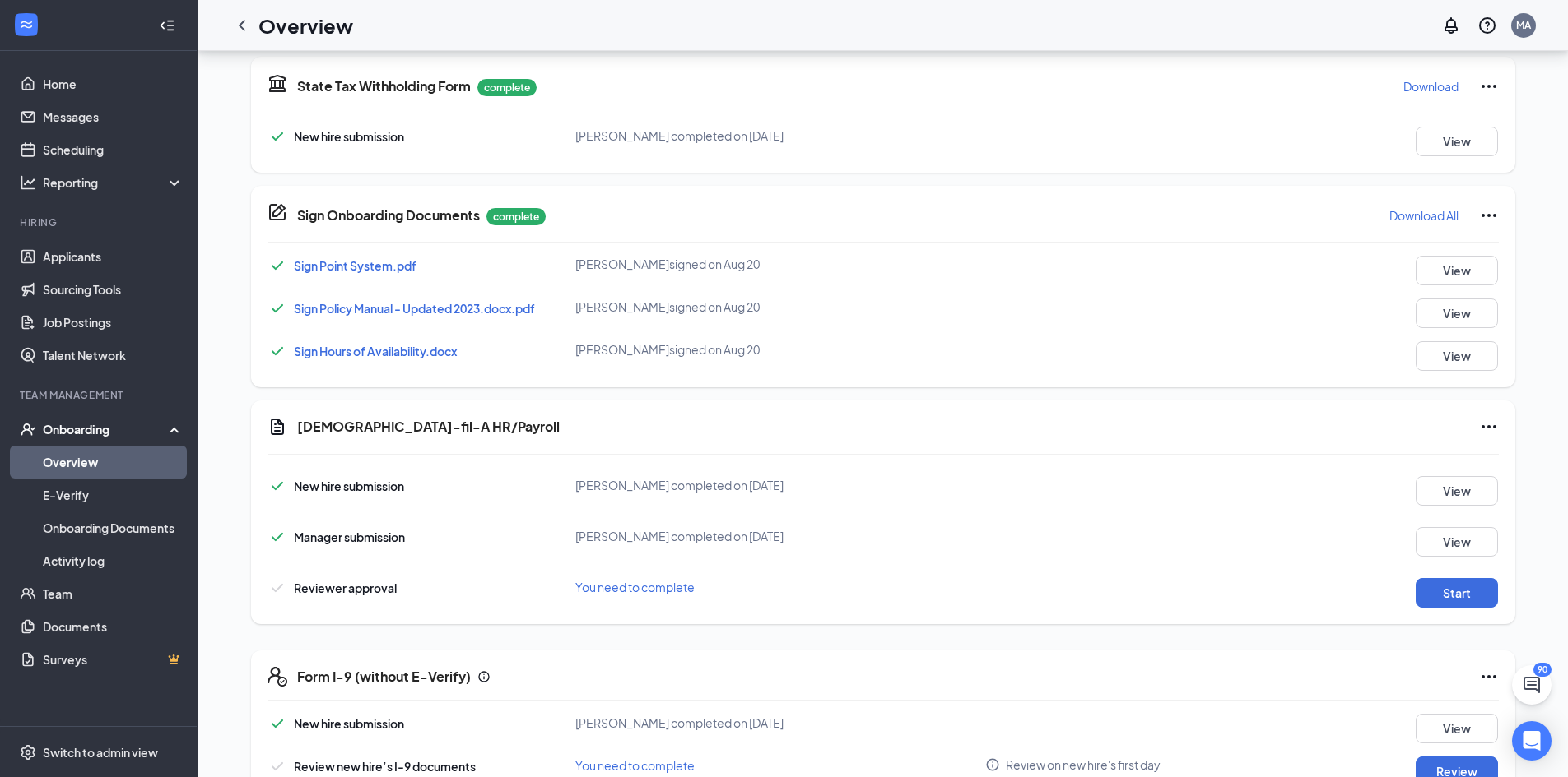
scroll to position [669, 0]
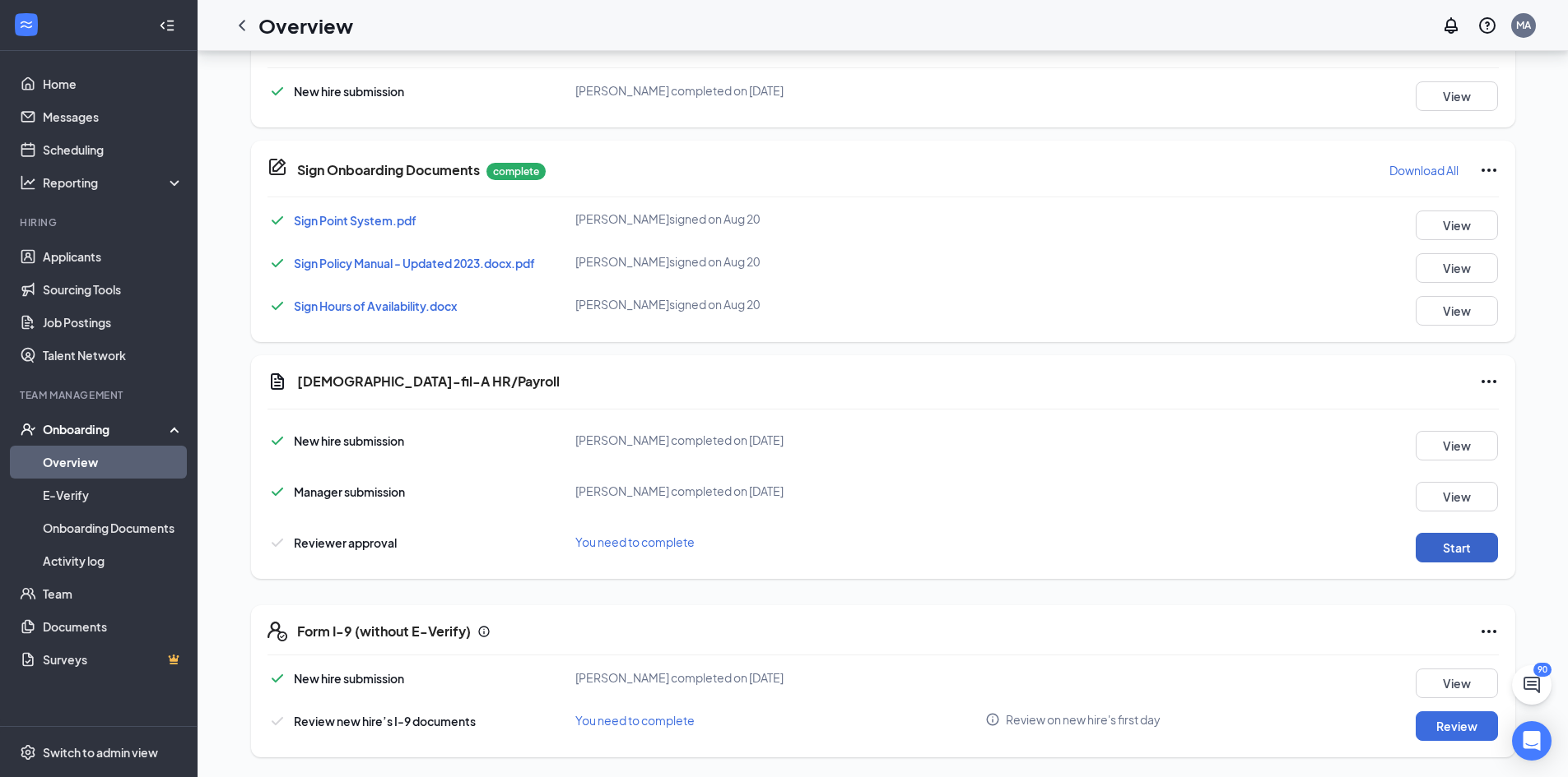
click at [1461, 547] on button "Start" at bounding box center [1457, 548] width 83 height 30
